Goal: Task Accomplishment & Management: Use online tool/utility

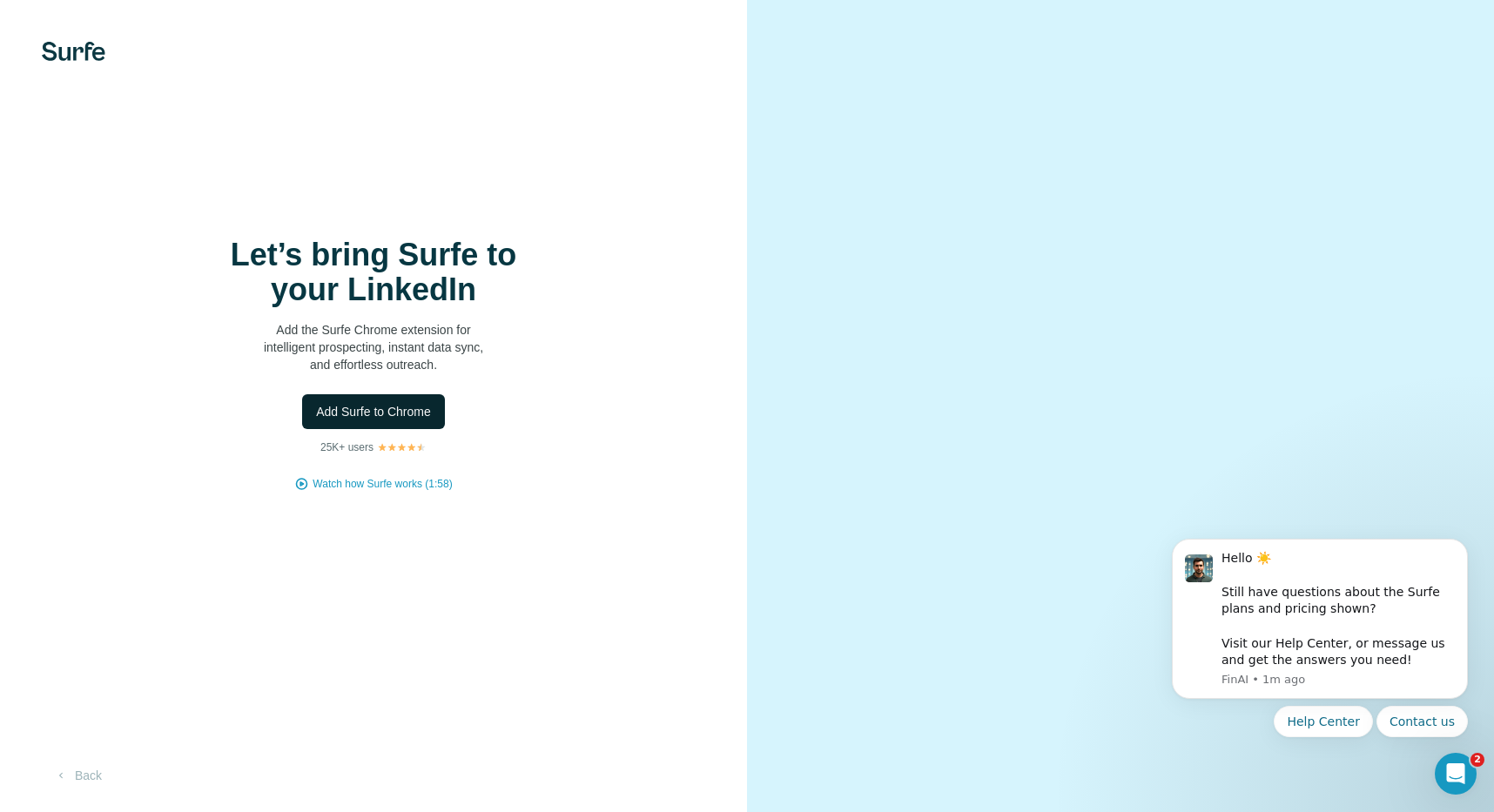
click at [392, 414] on span "Add Surfe to Chrome" at bounding box center [374, 412] width 115 height 18
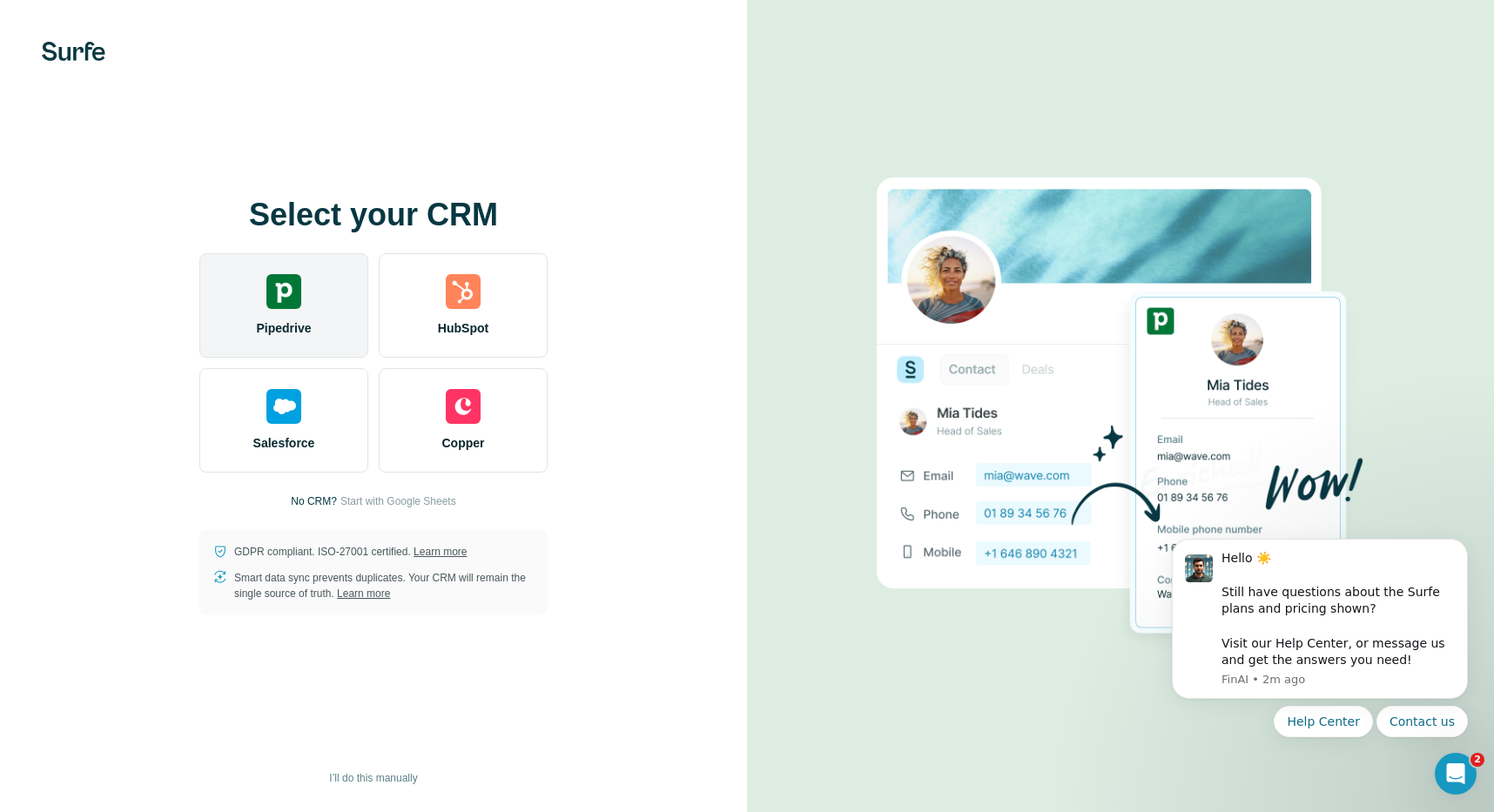
click at [257, 301] on div "Pipedrive" at bounding box center [283, 305] width 169 height 104
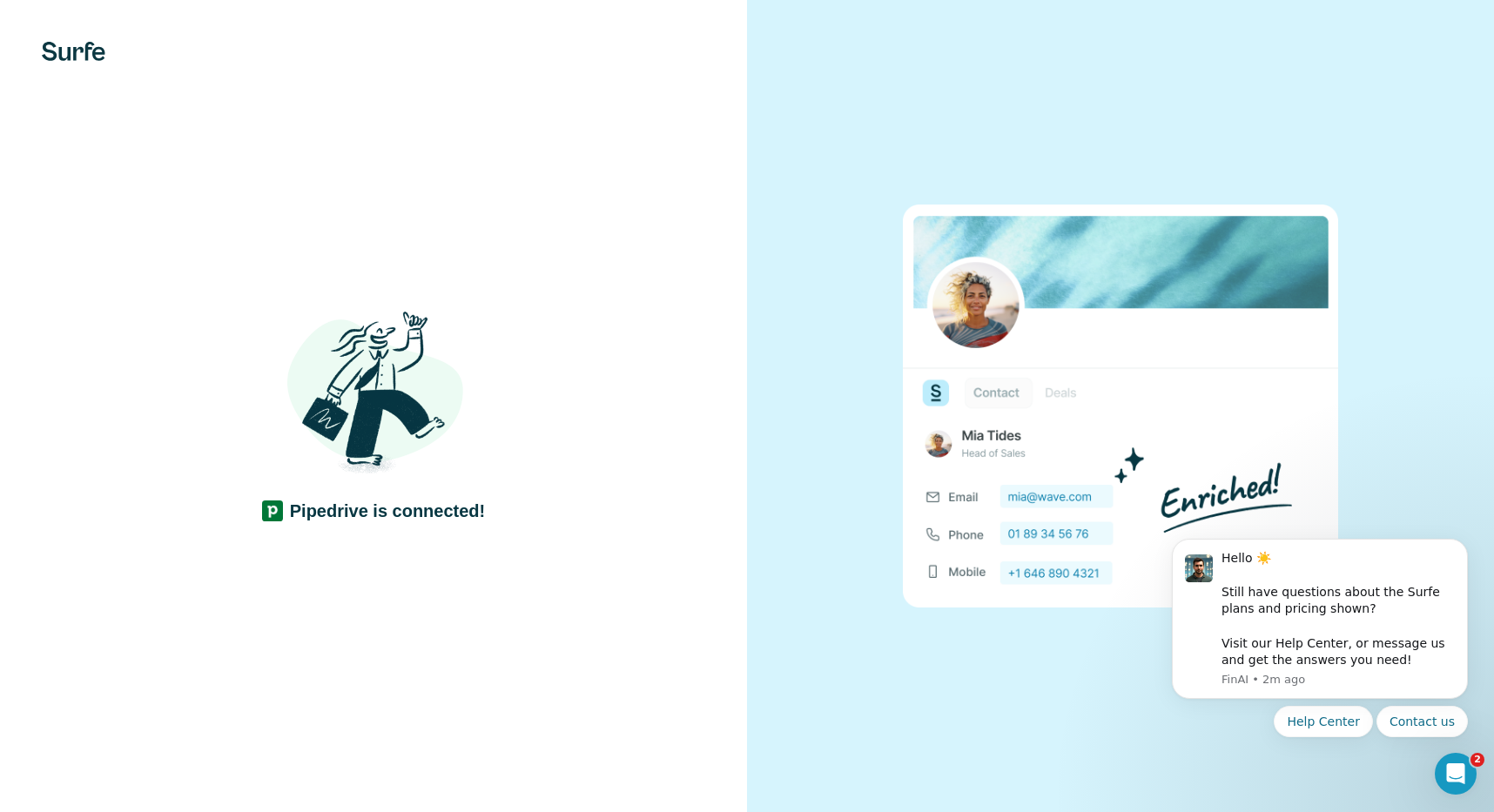
click at [767, 579] on div at bounding box center [1120, 406] width 747 height 812
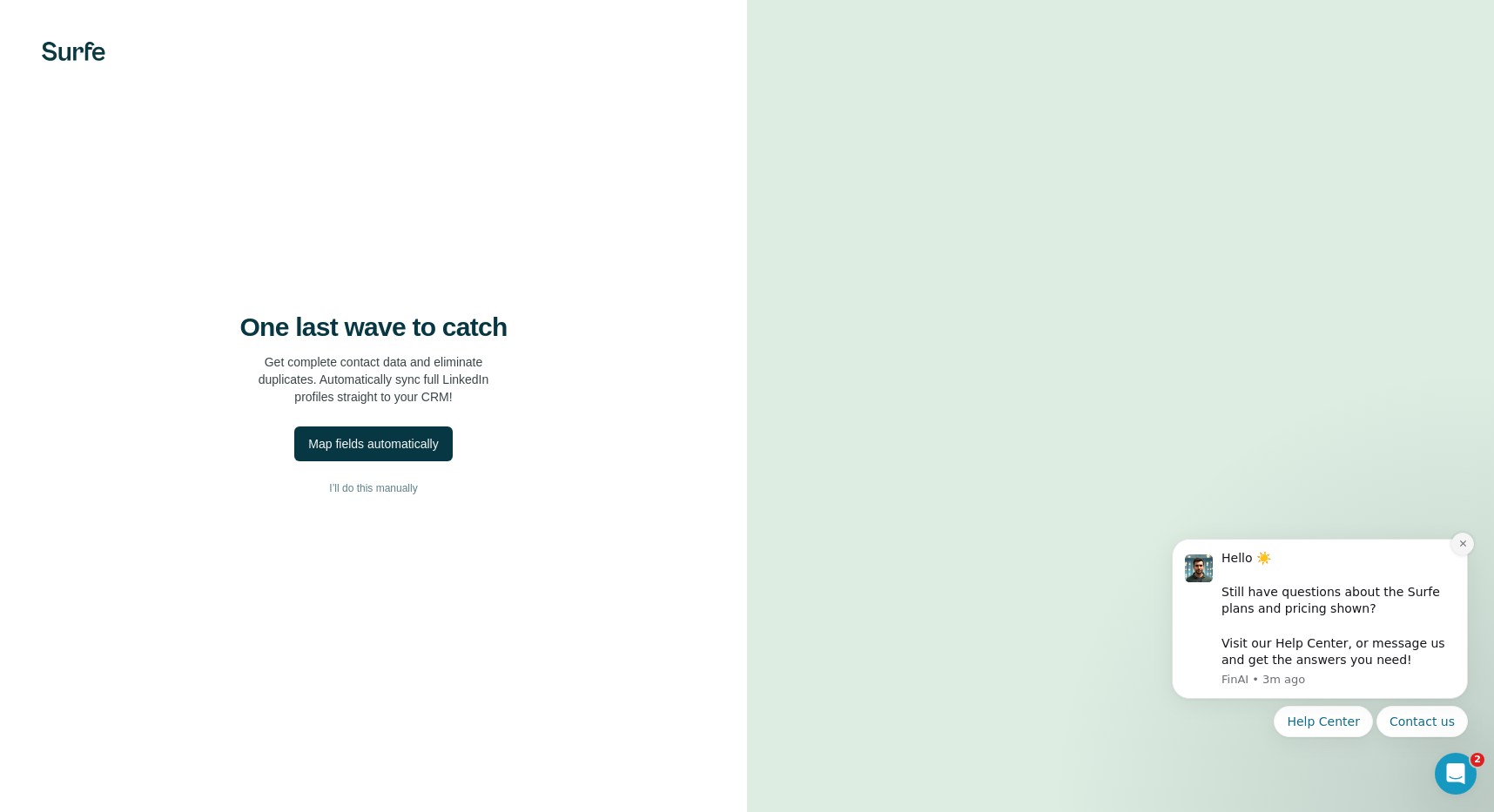
click at [1465, 544] on icon "Dismiss notification" at bounding box center [1463, 544] width 10 height 10
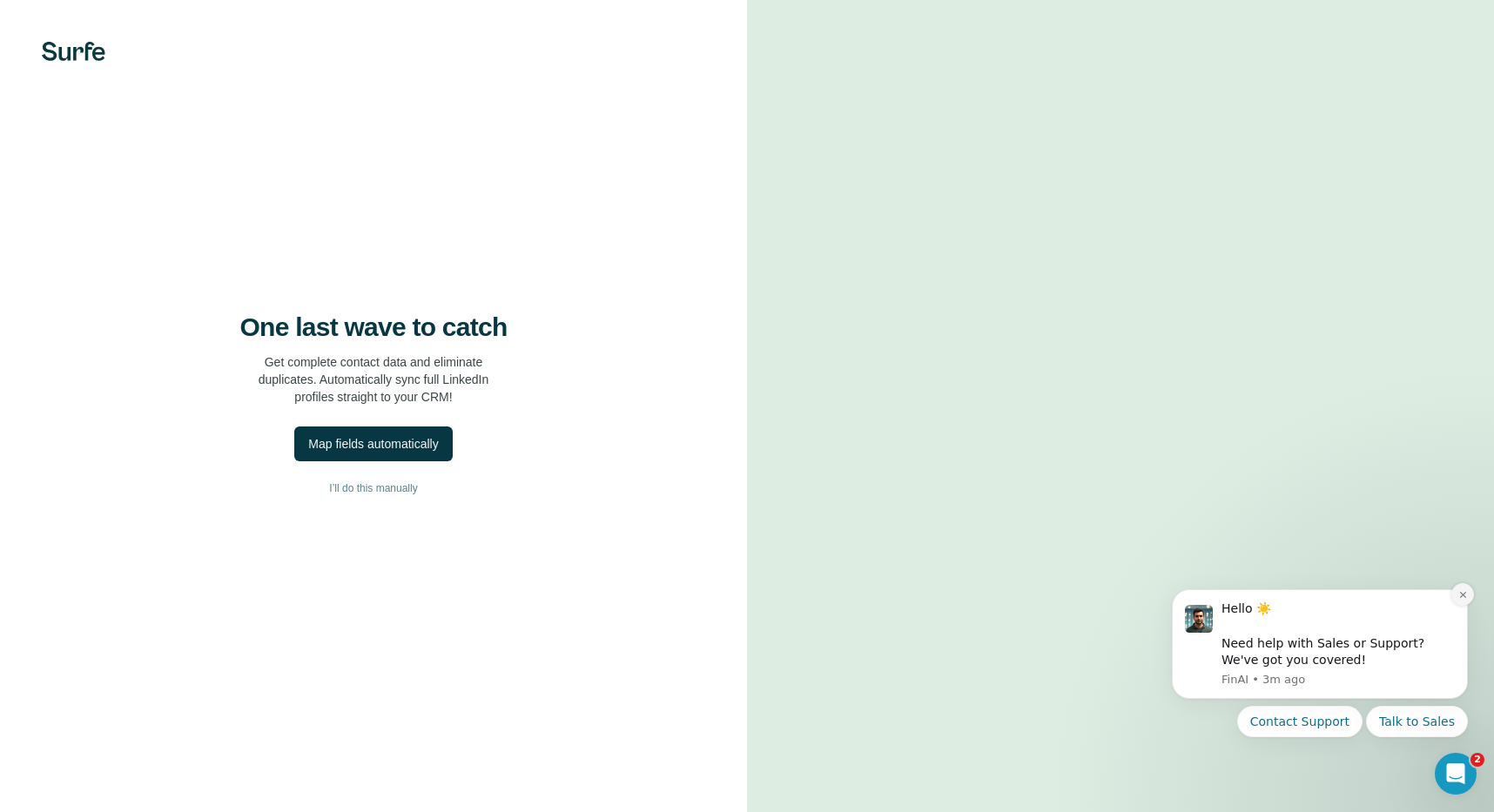
click at [1468, 590] on button "Dismiss notification" at bounding box center [1462, 594] width 23 height 23
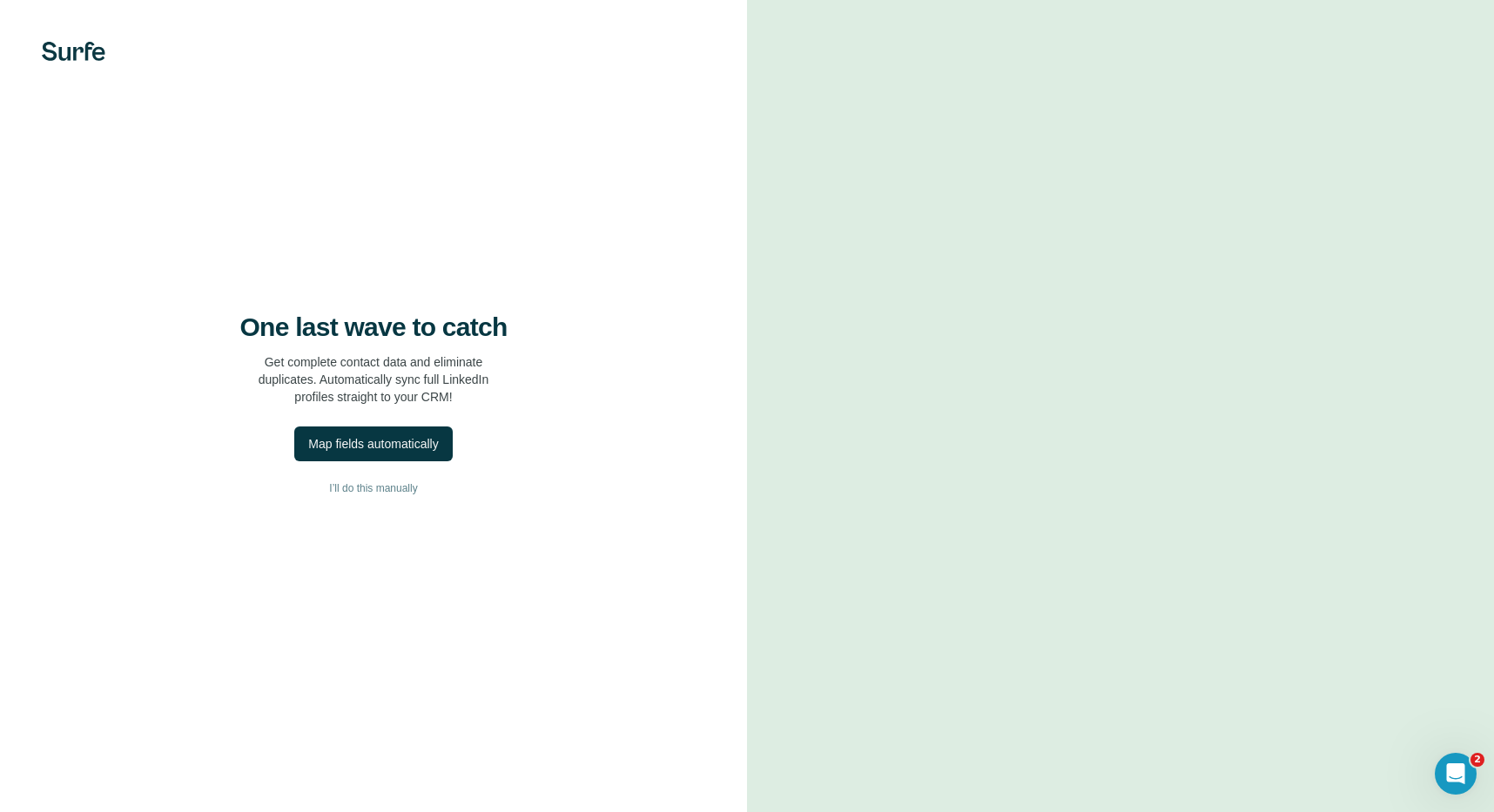
click at [1017, 564] on video at bounding box center [1120, 407] width 627 height 313
click at [376, 492] on span "I’ll do this manually" at bounding box center [373, 489] width 88 height 16
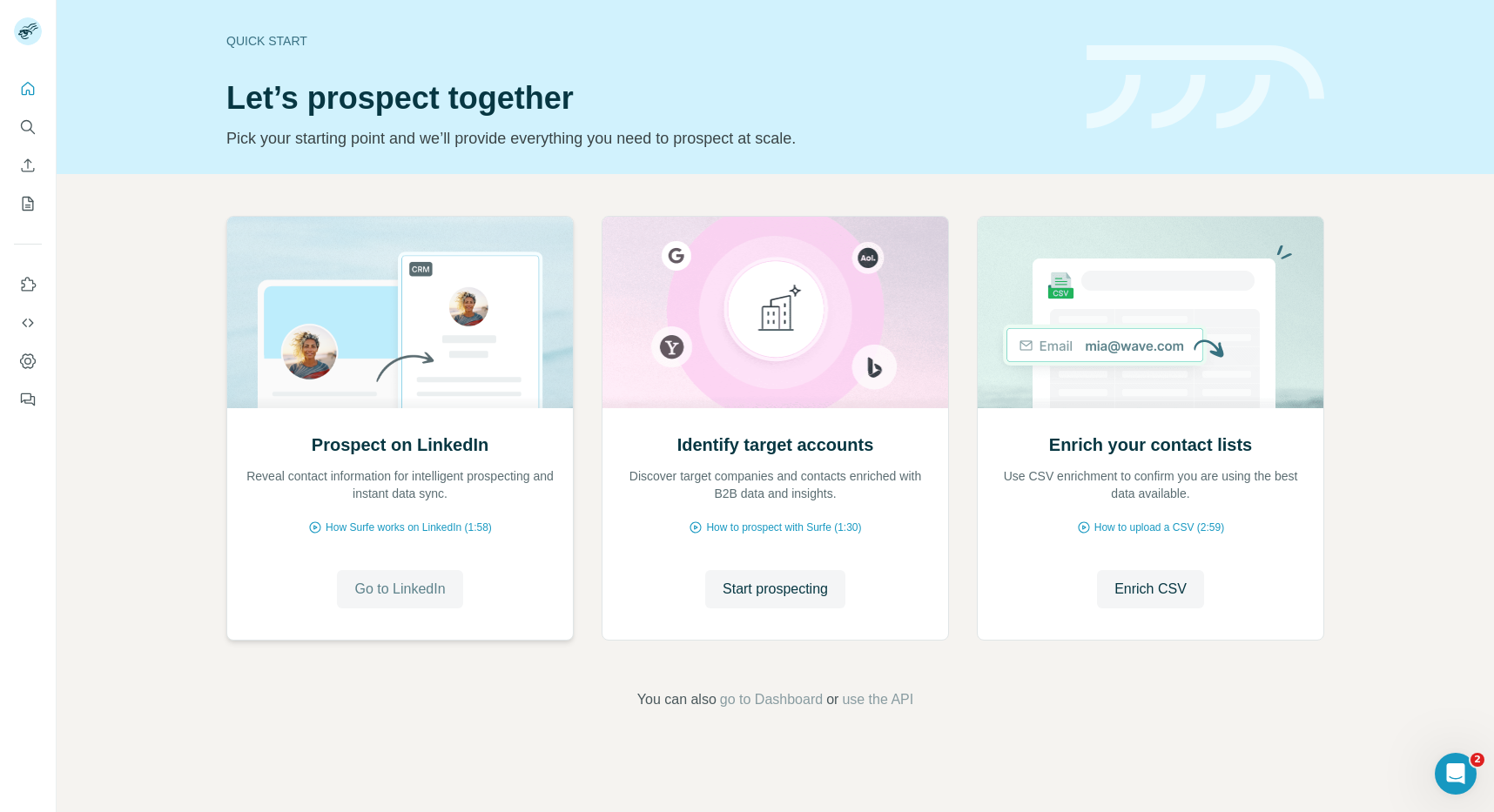
click at [418, 591] on span "Go to LinkedIn" at bounding box center [400, 589] width 91 height 21
click at [28, 206] on icon "My lists" at bounding box center [28, 204] width 18 height 18
